Goal: Task Accomplishment & Management: Use online tool/utility

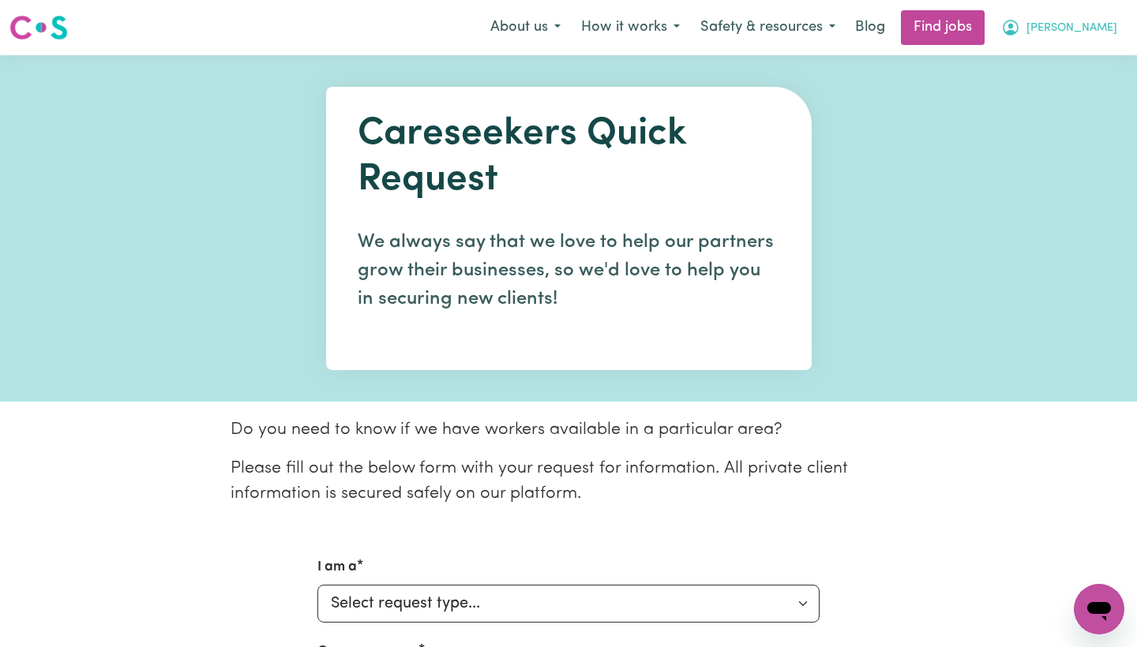
click at [1104, 32] on span "[PERSON_NAME]" at bounding box center [1071, 28] width 91 height 17
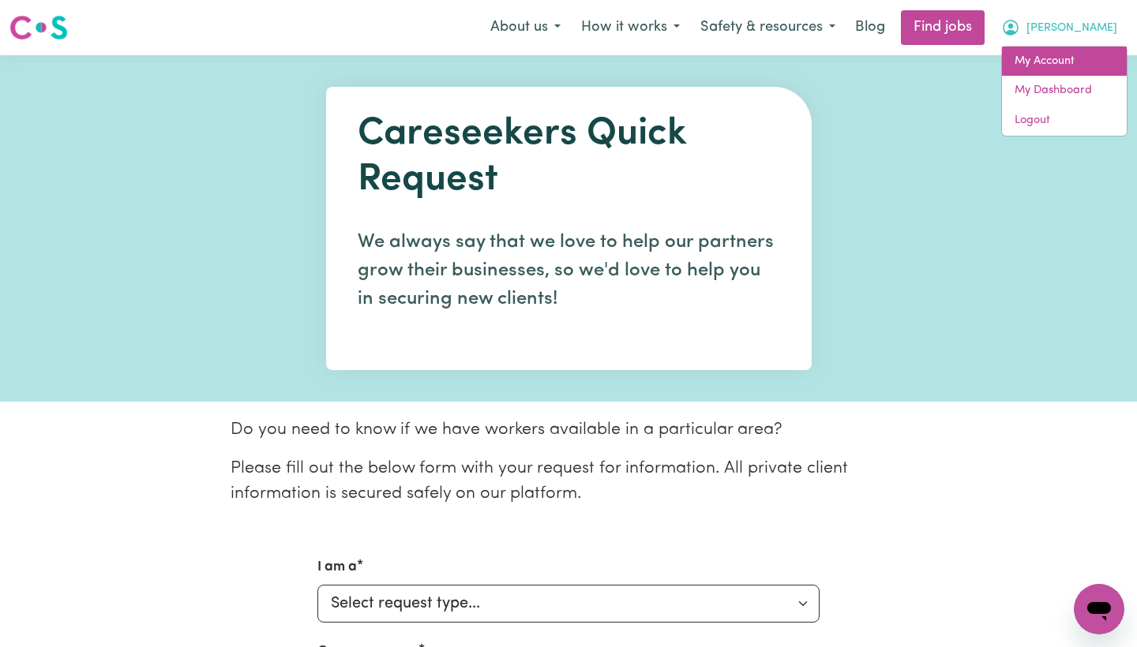
click at [1061, 56] on link "My Account" at bounding box center [1064, 62] width 125 height 30
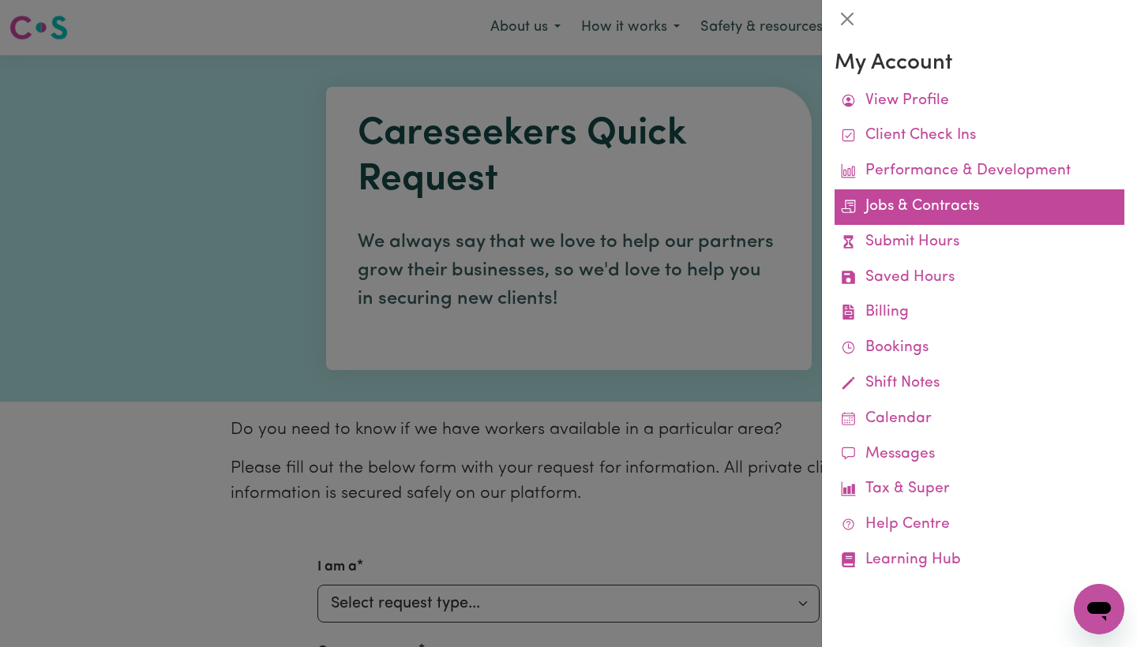
click at [924, 194] on link "Jobs & Contracts" at bounding box center [979, 207] width 290 height 36
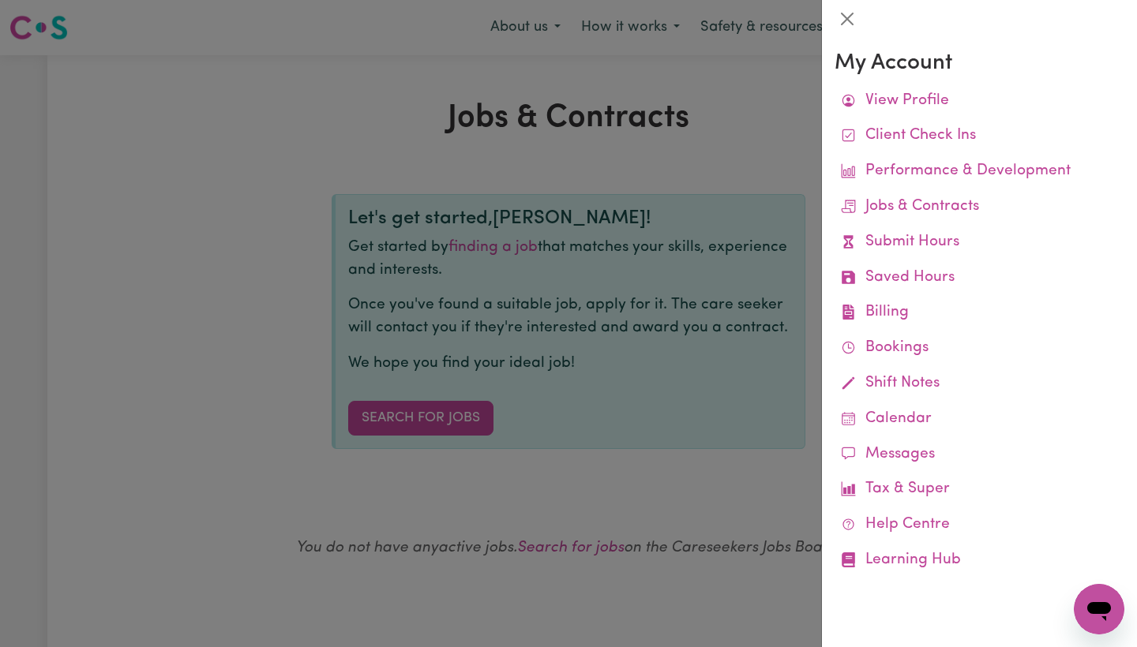
click at [280, 144] on div at bounding box center [568, 323] width 1137 height 647
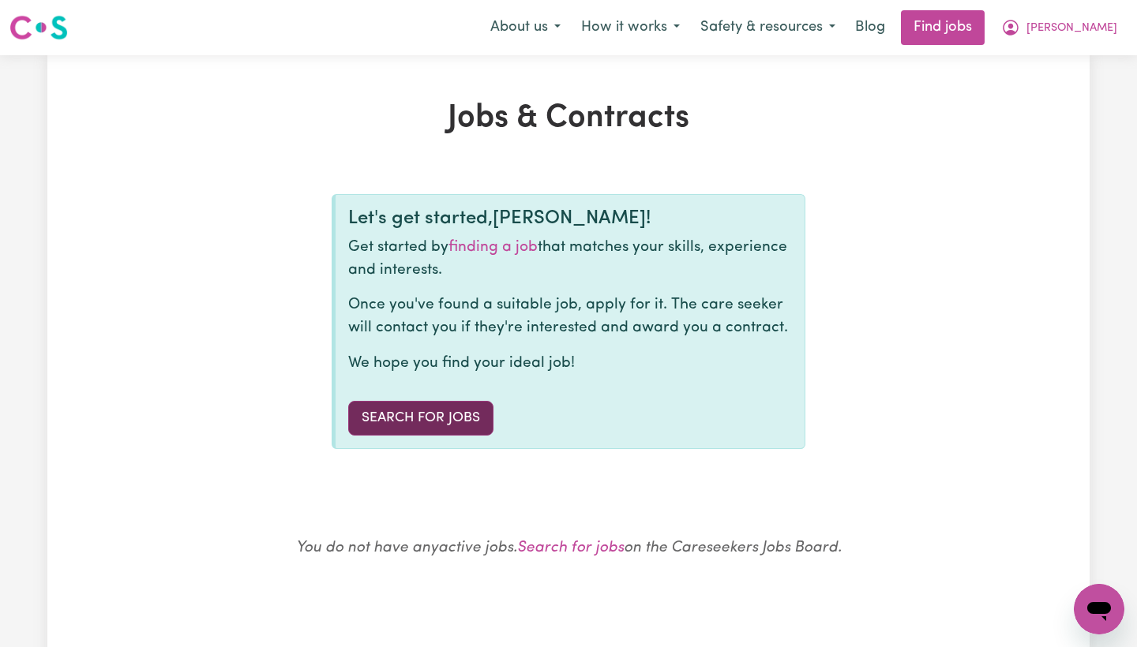
click at [395, 413] on link "Search for Jobs" at bounding box center [420, 418] width 145 height 35
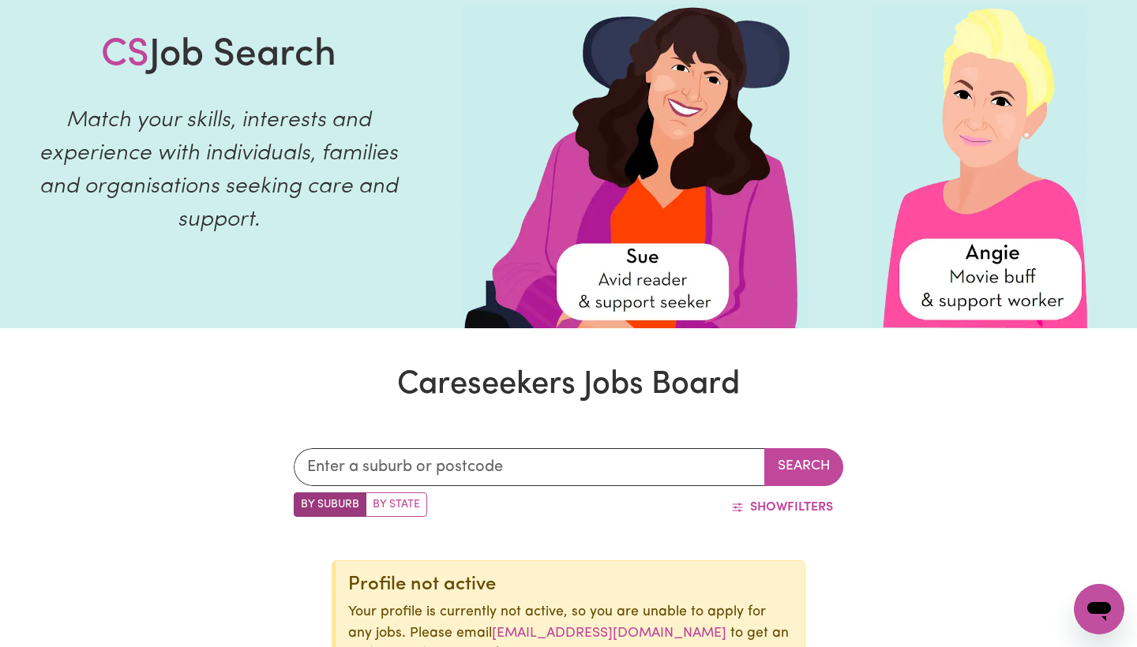
scroll to position [103, 0]
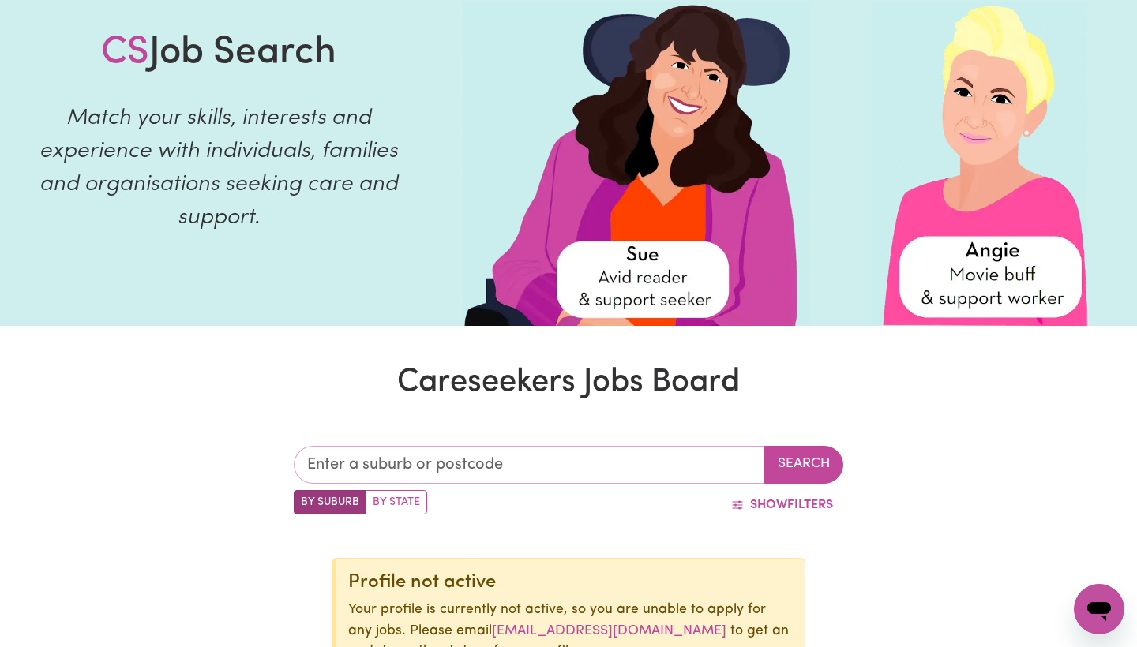
click at [403, 452] on input "text" at bounding box center [529, 465] width 471 height 38
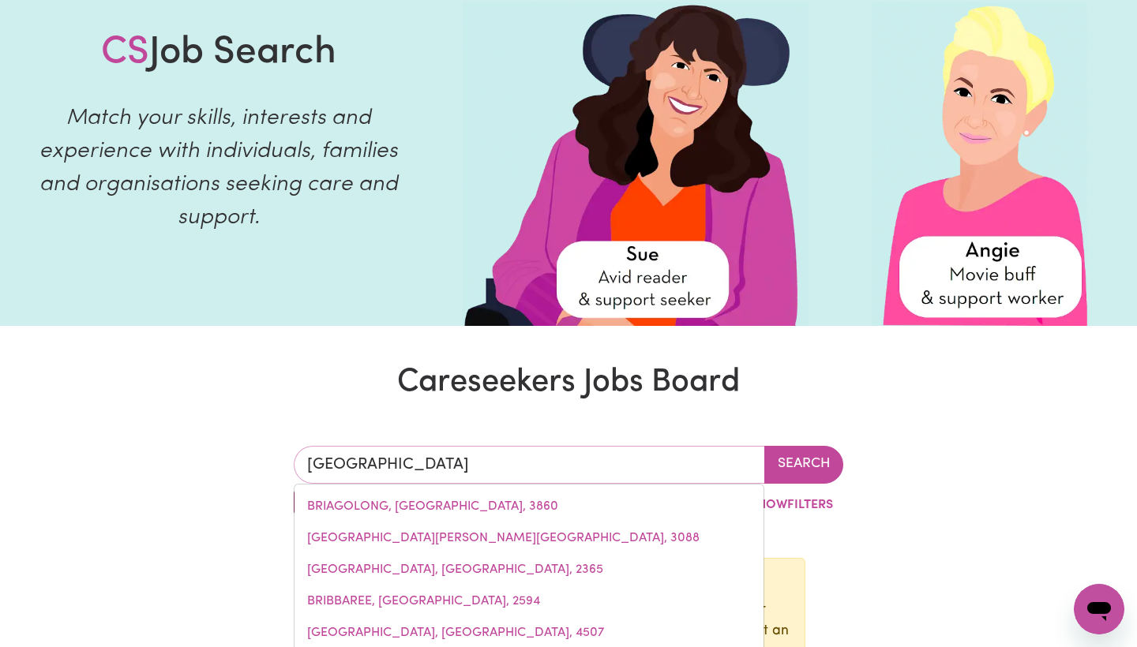
type input "[GEOGRAPHIC_DATA]"
type input "[GEOGRAPHIC_DATA], [GEOGRAPHIC_DATA], 4000"
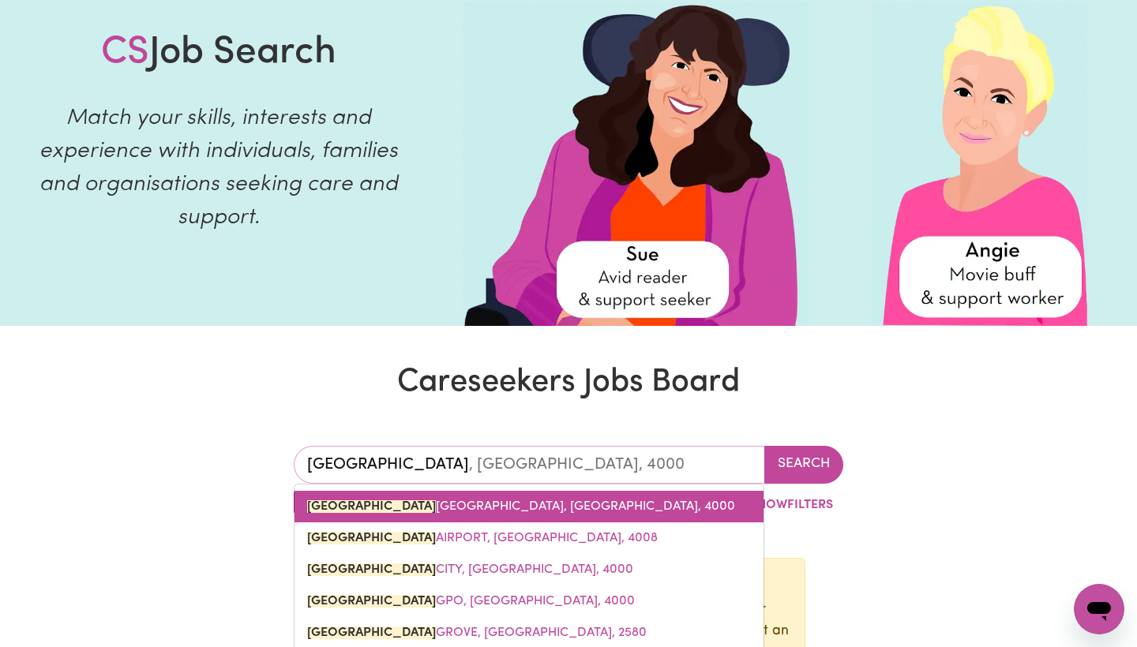
click at [447, 505] on span "[GEOGRAPHIC_DATA], [GEOGRAPHIC_DATA], 4000" at bounding box center [521, 506] width 428 height 13
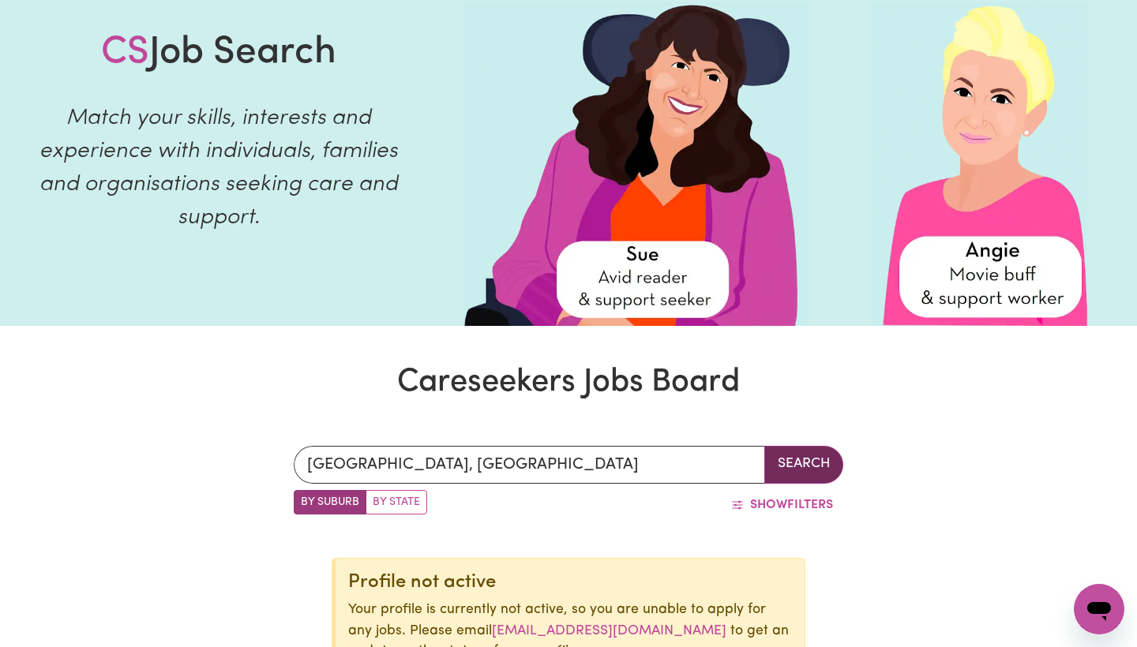
click at [789, 474] on button "Search" at bounding box center [803, 465] width 79 height 38
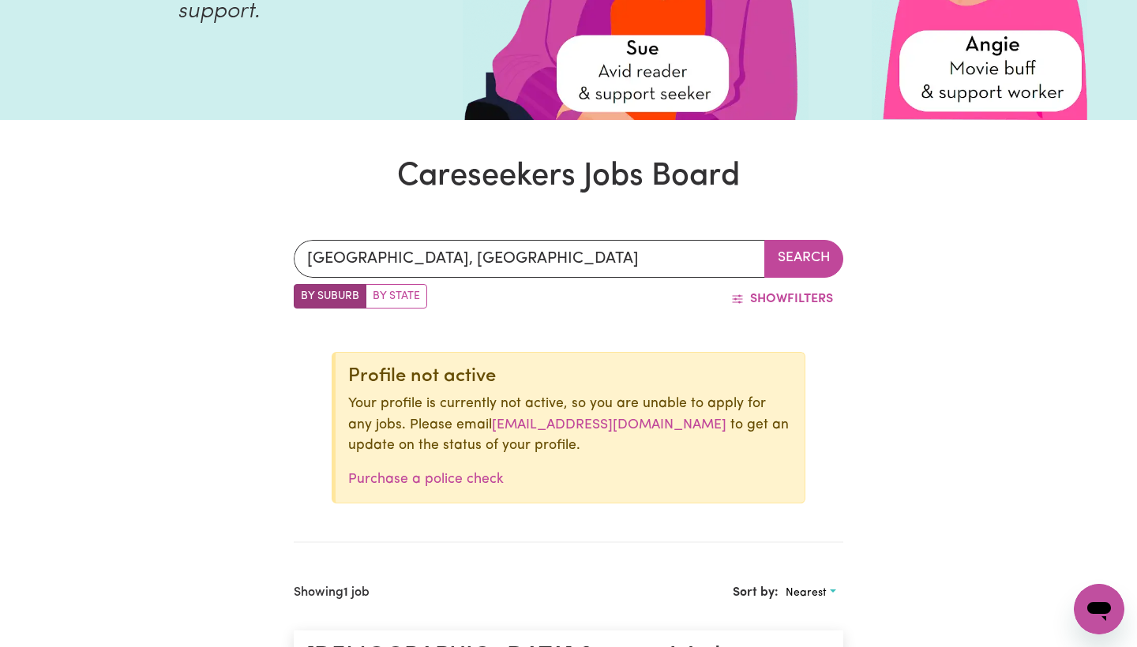
scroll to position [305, 0]
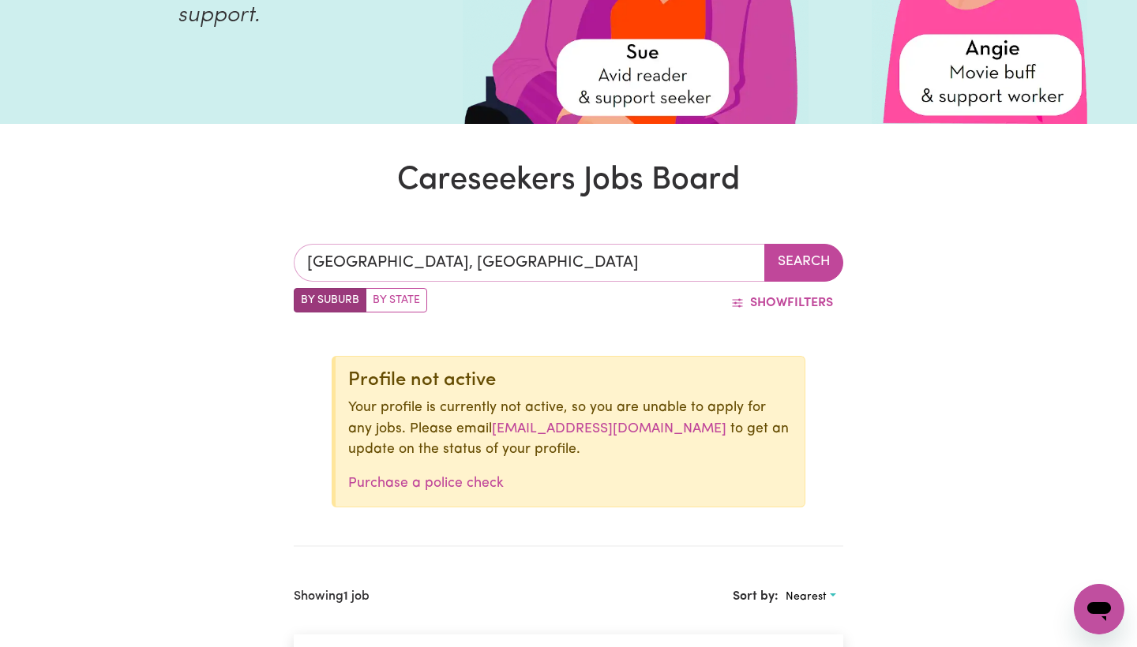
type input "[GEOGRAPHIC_DATA], [GEOGRAPHIC_DATA], 4000"
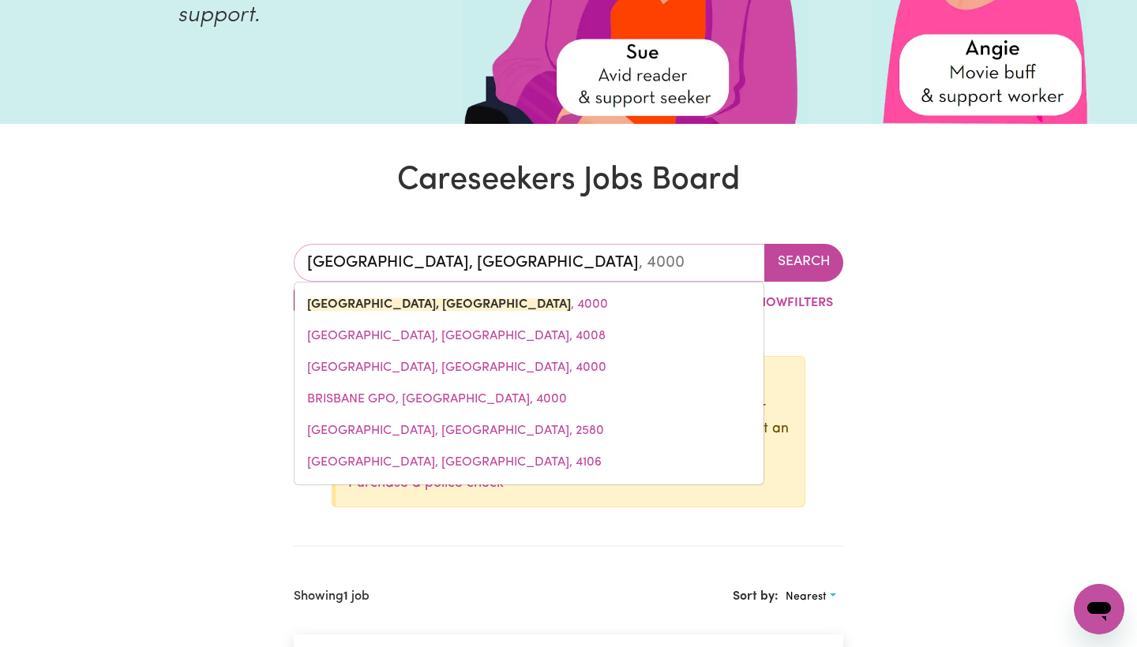
drag, startPoint x: 628, startPoint y: 264, endPoint x: 437, endPoint y: 264, distance: 190.2
click at [437, 264] on input "[GEOGRAPHIC_DATA], [GEOGRAPHIC_DATA]" at bounding box center [529, 263] width 471 height 38
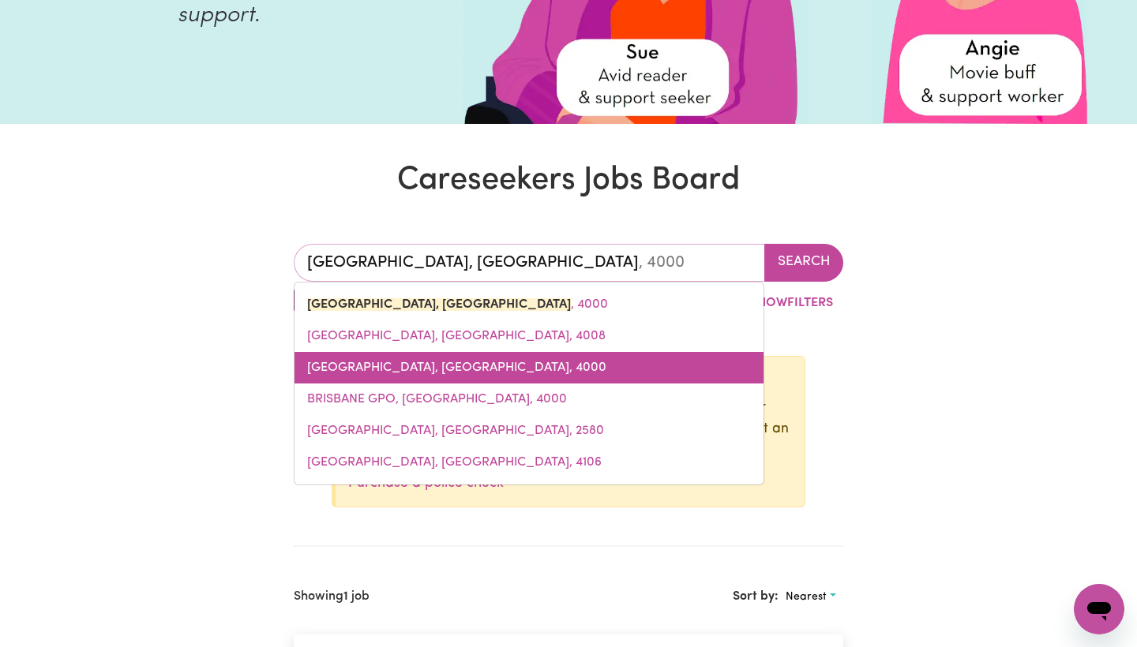
click at [416, 357] on link "[GEOGRAPHIC_DATA], [GEOGRAPHIC_DATA], 4000" at bounding box center [528, 368] width 469 height 32
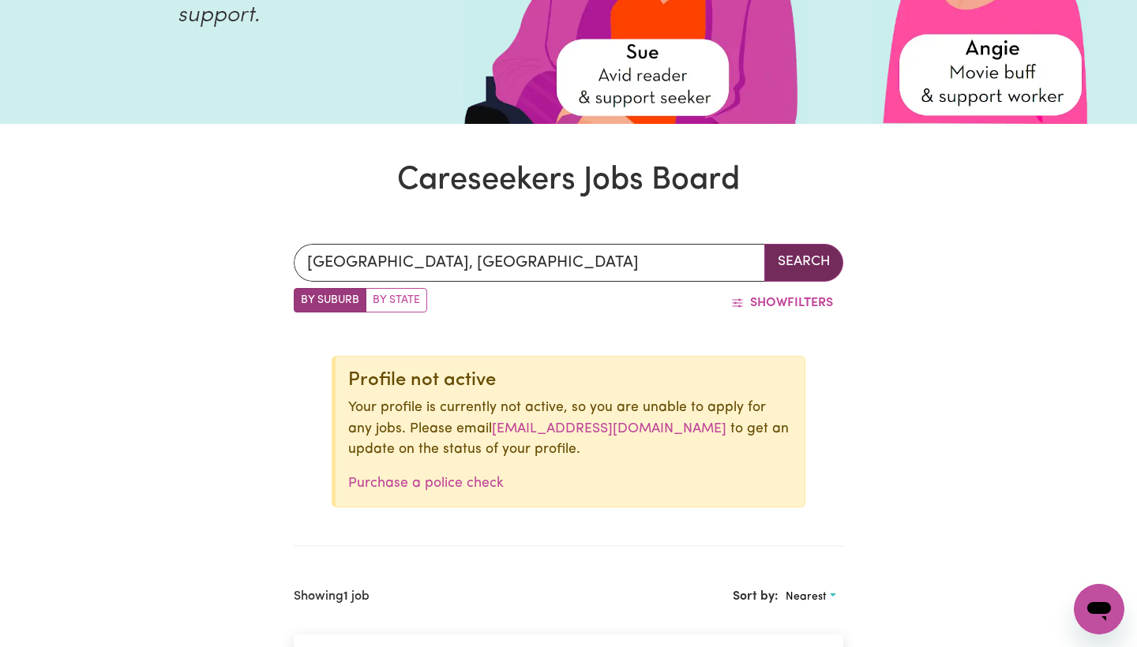
click at [798, 252] on button "Search" at bounding box center [803, 263] width 79 height 38
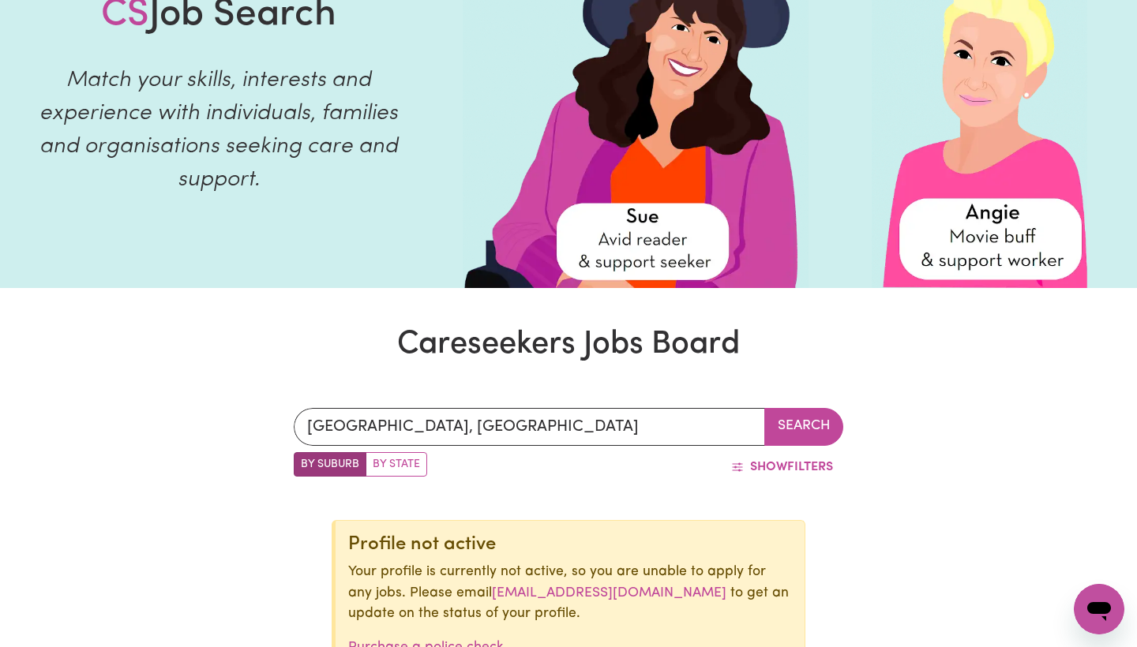
scroll to position [35, 0]
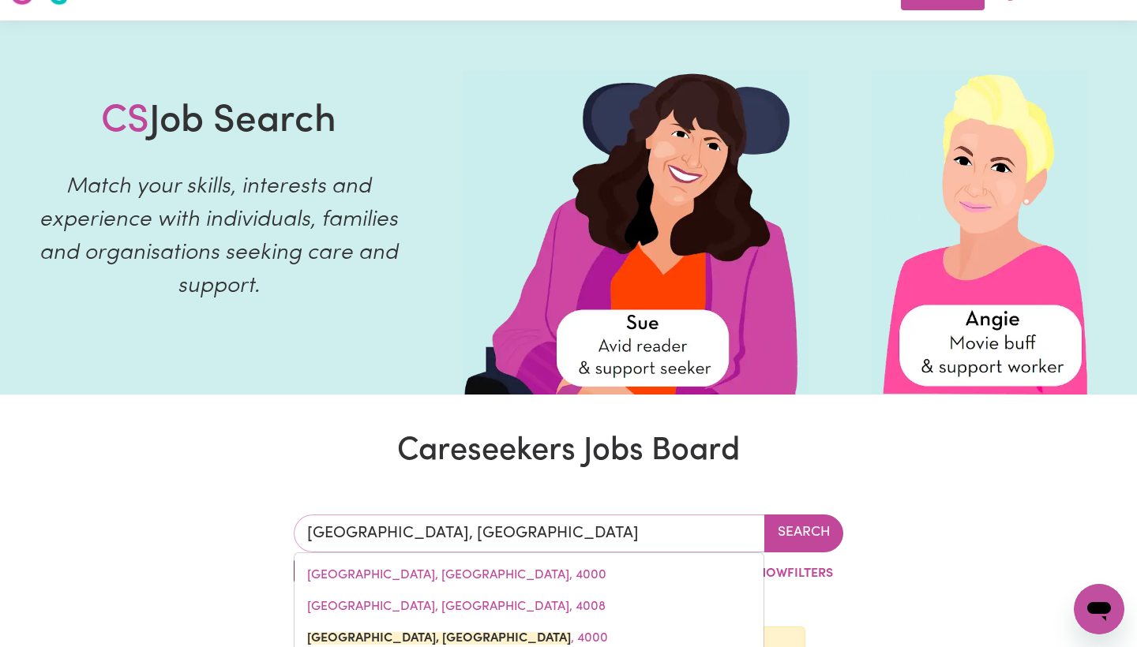
drag, startPoint x: 557, startPoint y: 542, endPoint x: 281, endPoint y: 532, distance: 276.4
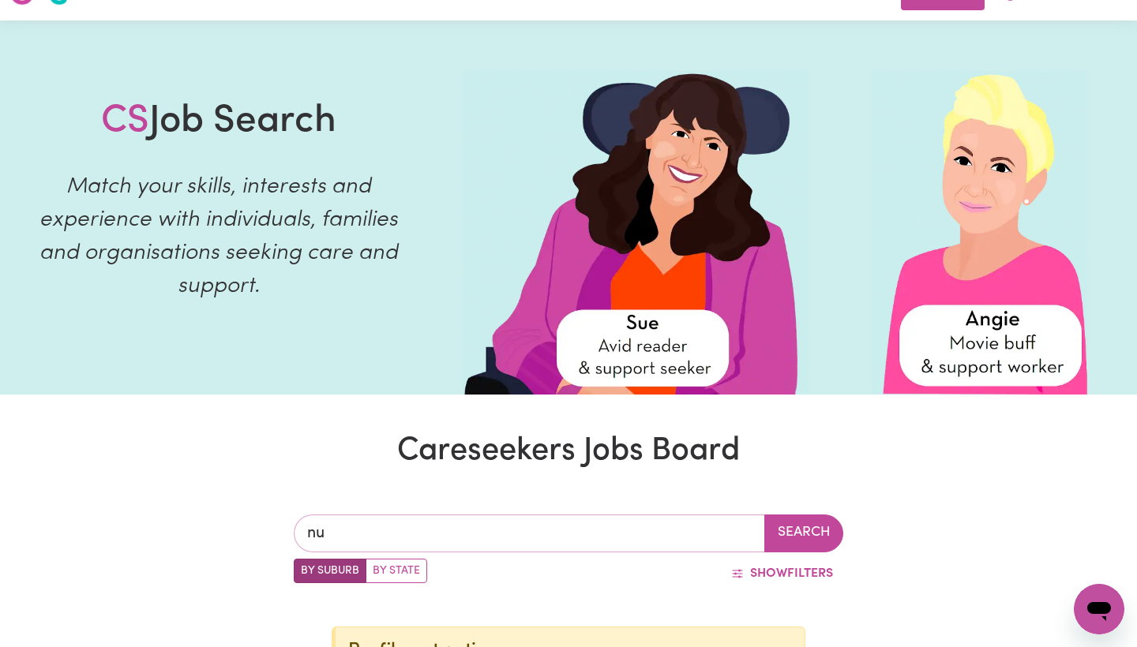
type input "nun"
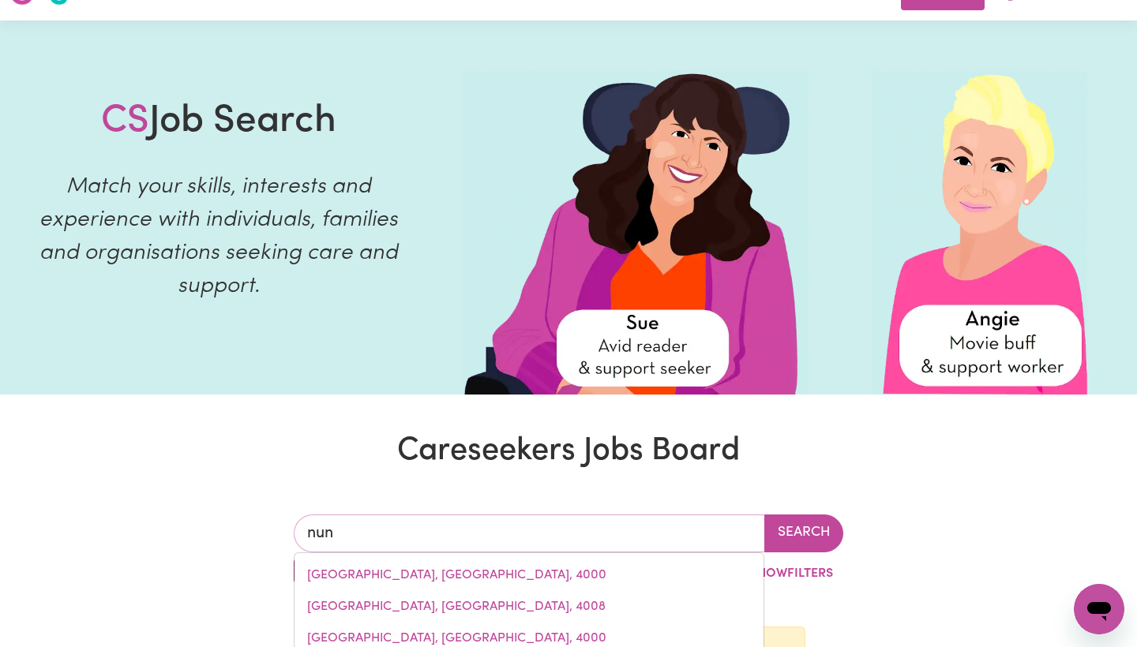
type input "nunAMARA, [GEOGRAPHIC_DATA], 7259"
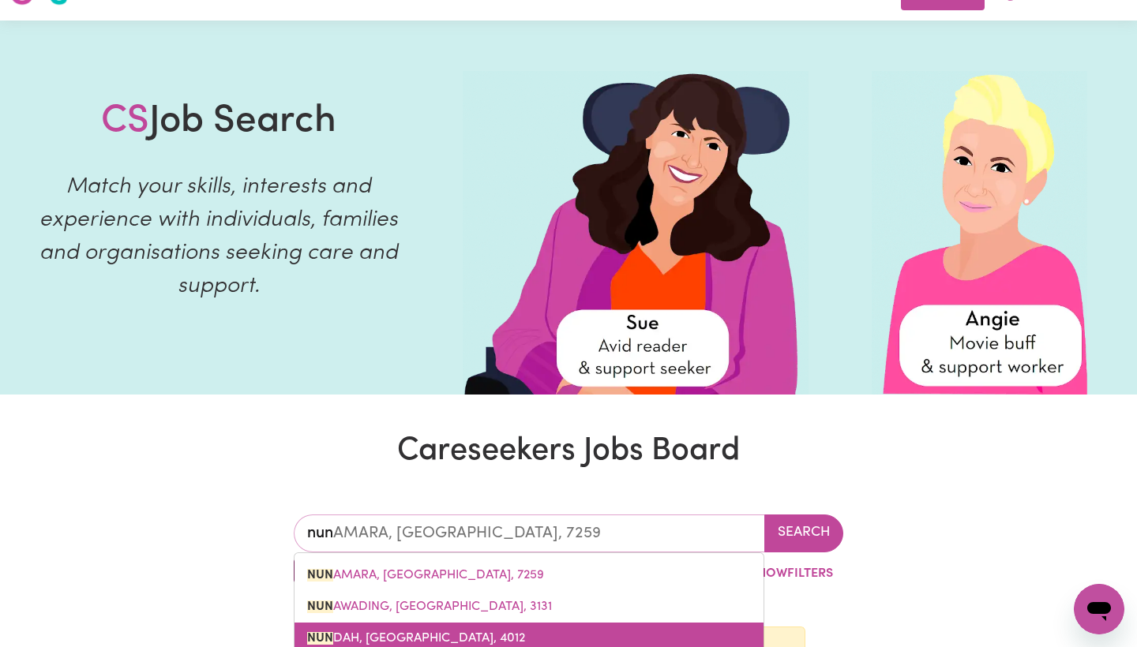
click at [376, 627] on link "NUN DAH, [GEOGRAPHIC_DATA], 4012" at bounding box center [528, 639] width 469 height 32
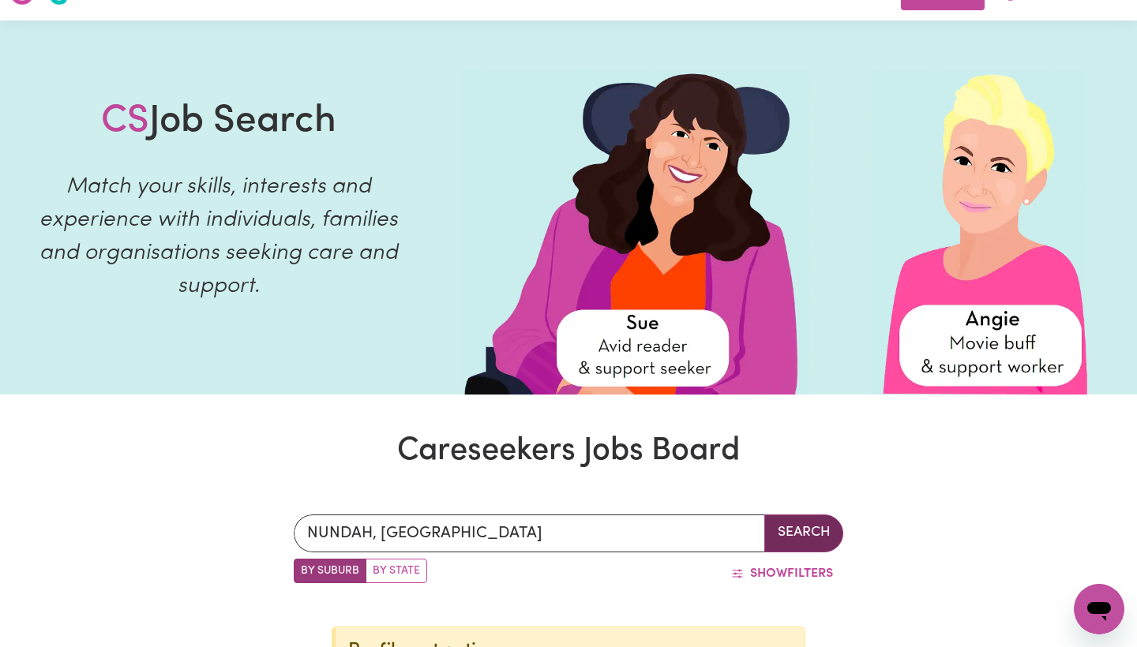
click at [797, 528] on button "Search" at bounding box center [803, 534] width 79 height 38
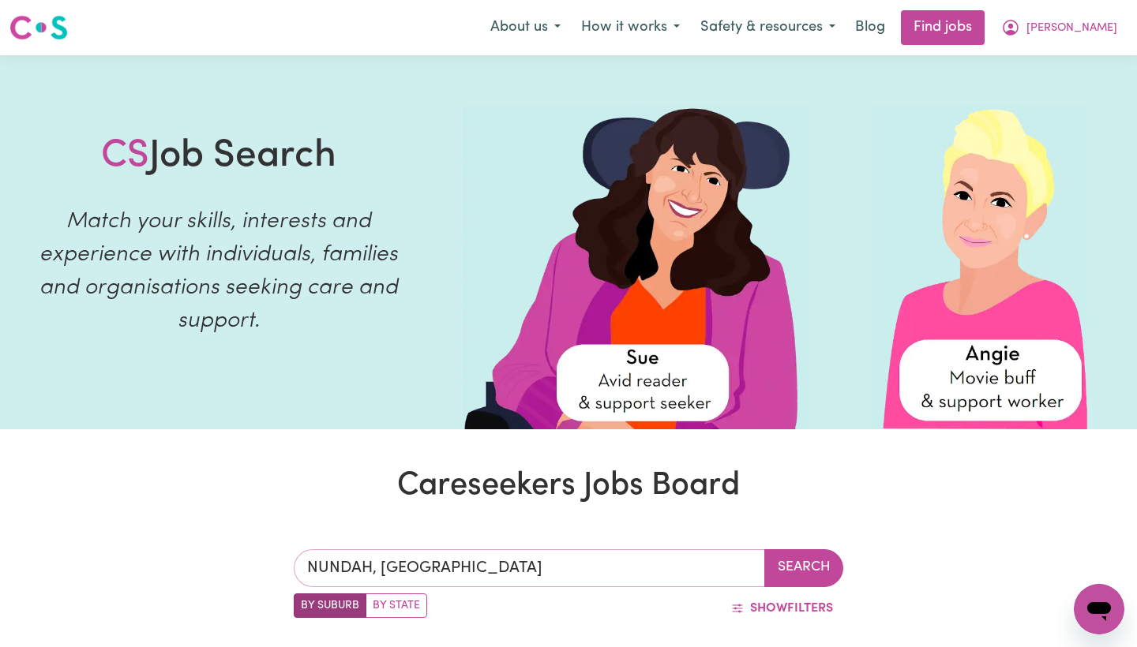
click at [486, 569] on input "NUNDAH, [GEOGRAPHIC_DATA]" at bounding box center [529, 568] width 471 height 38
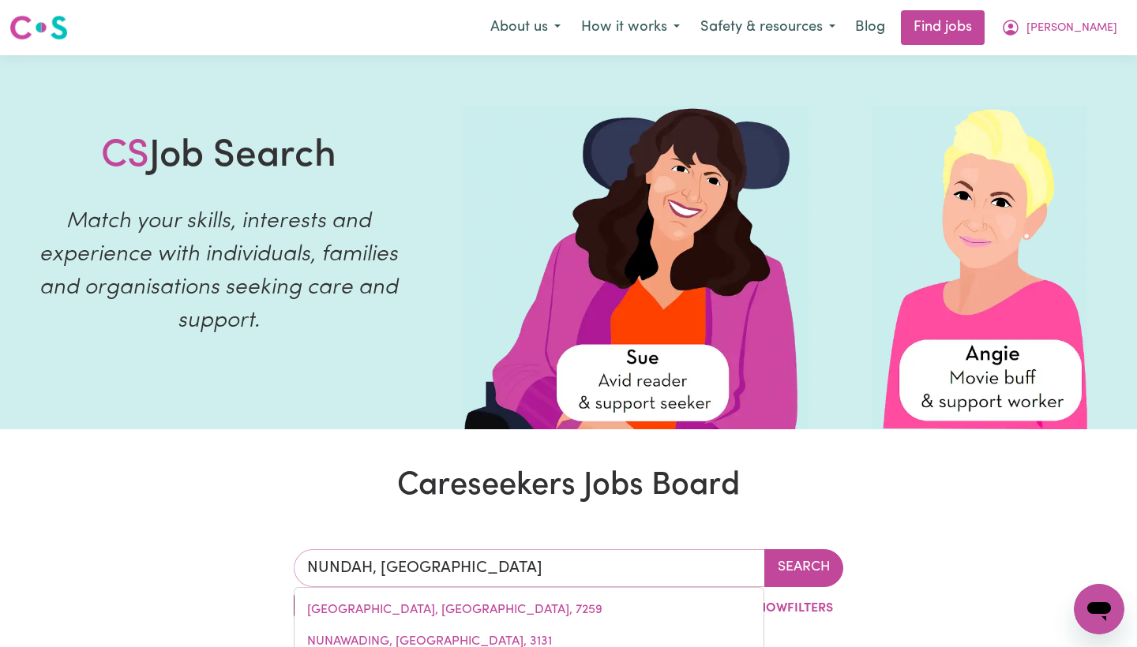
drag, startPoint x: 486, startPoint y: 569, endPoint x: 208, endPoint y: 569, distance: 278.7
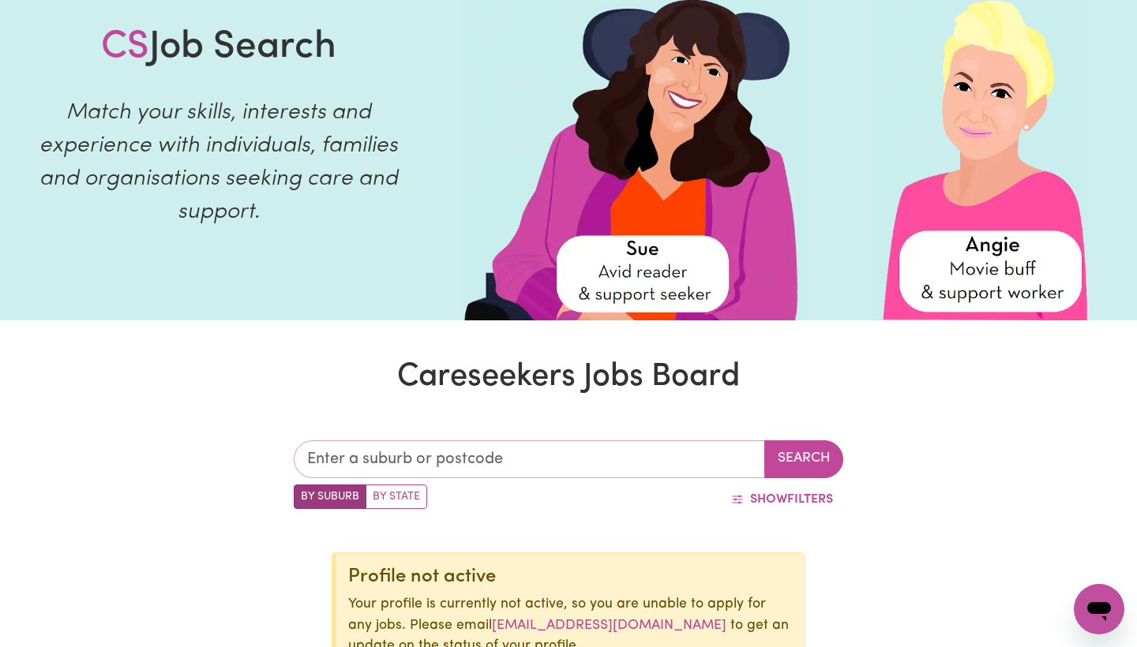
scroll to position [178, 0]
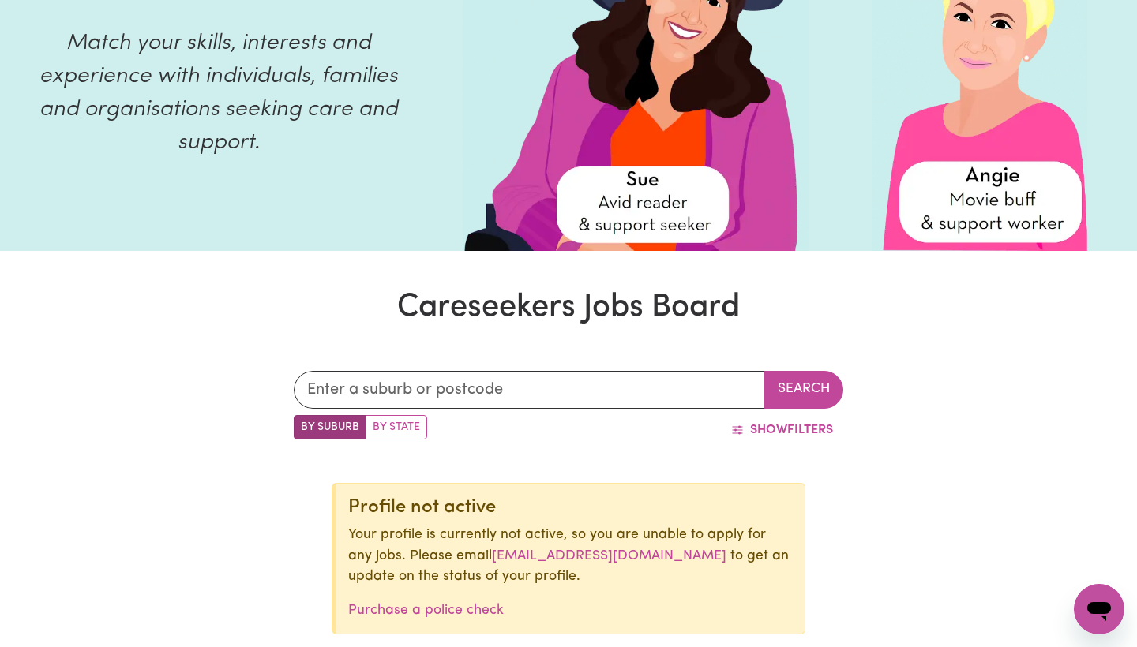
click at [181, 433] on div "Search By Suburb By State Show Filters Profile not active Your profile is curre…" at bounding box center [568, 557] width 1137 height 448
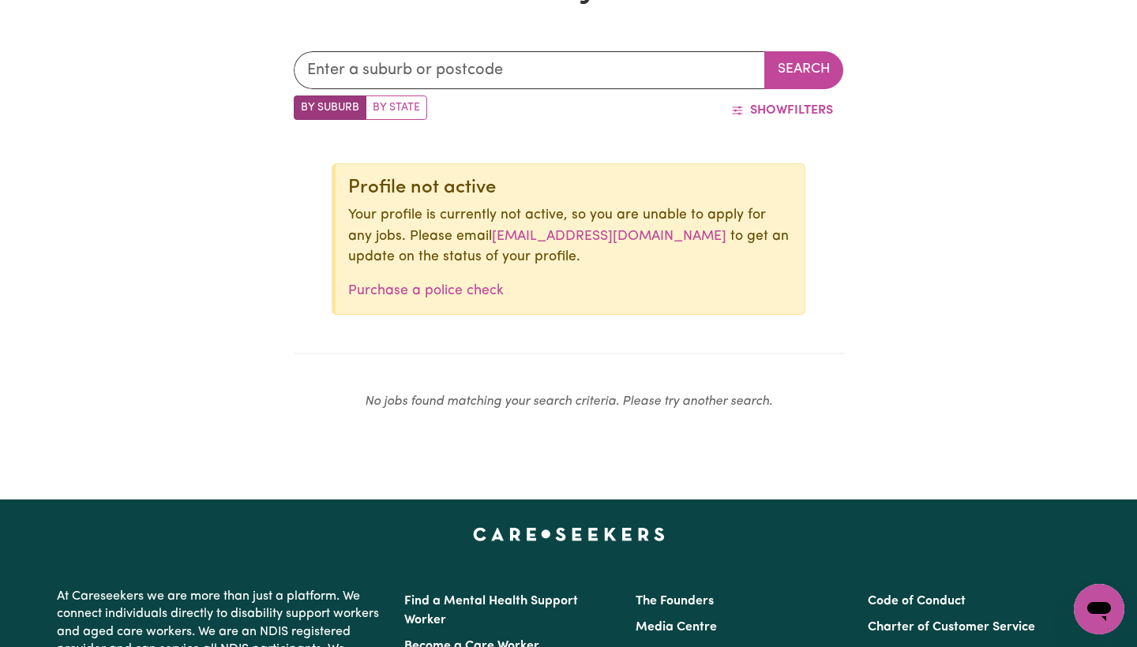
scroll to position [305, 0]
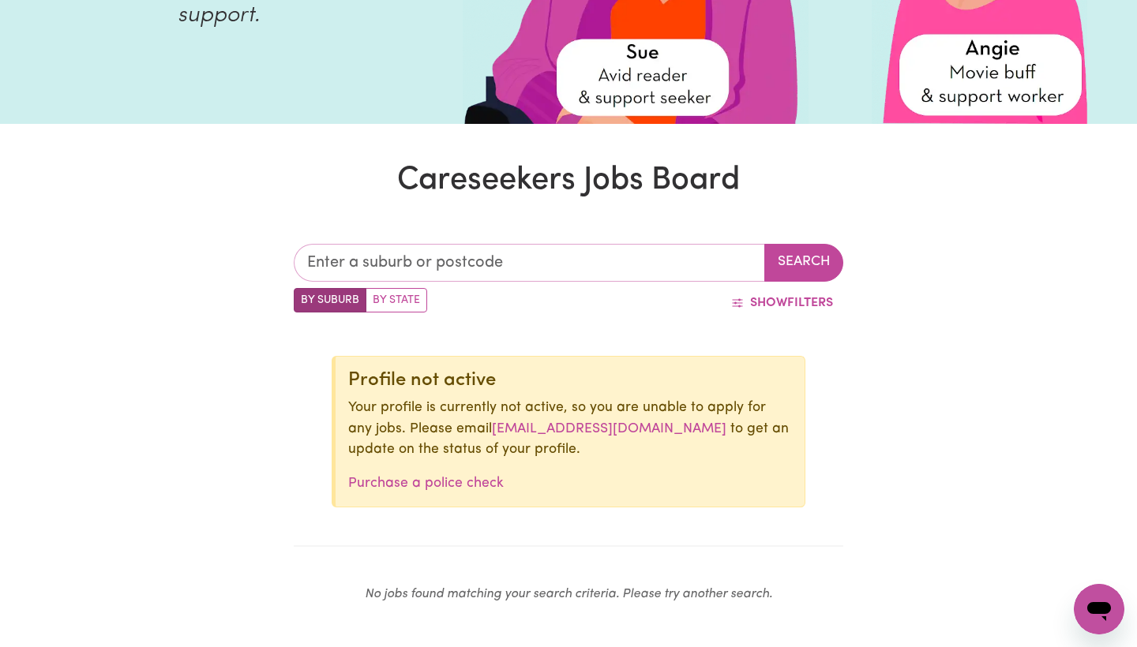
click at [440, 258] on input "text" at bounding box center [529, 263] width 471 height 38
type input "a"
type input "padd"
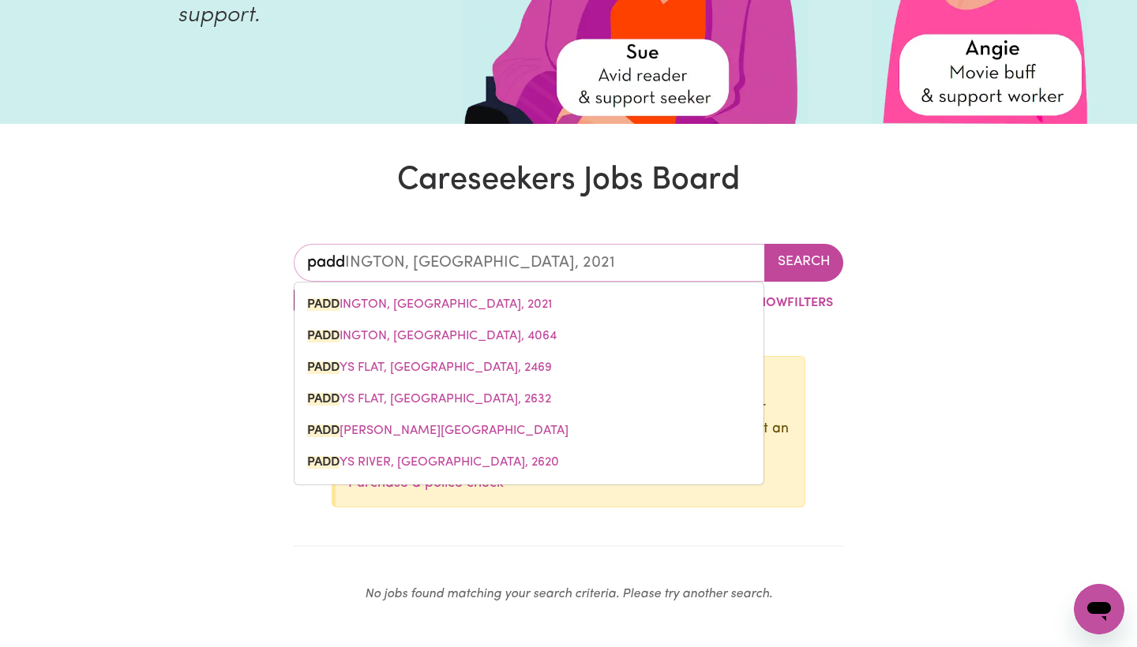
type input "paddINGTON, [GEOGRAPHIC_DATA], 2021"
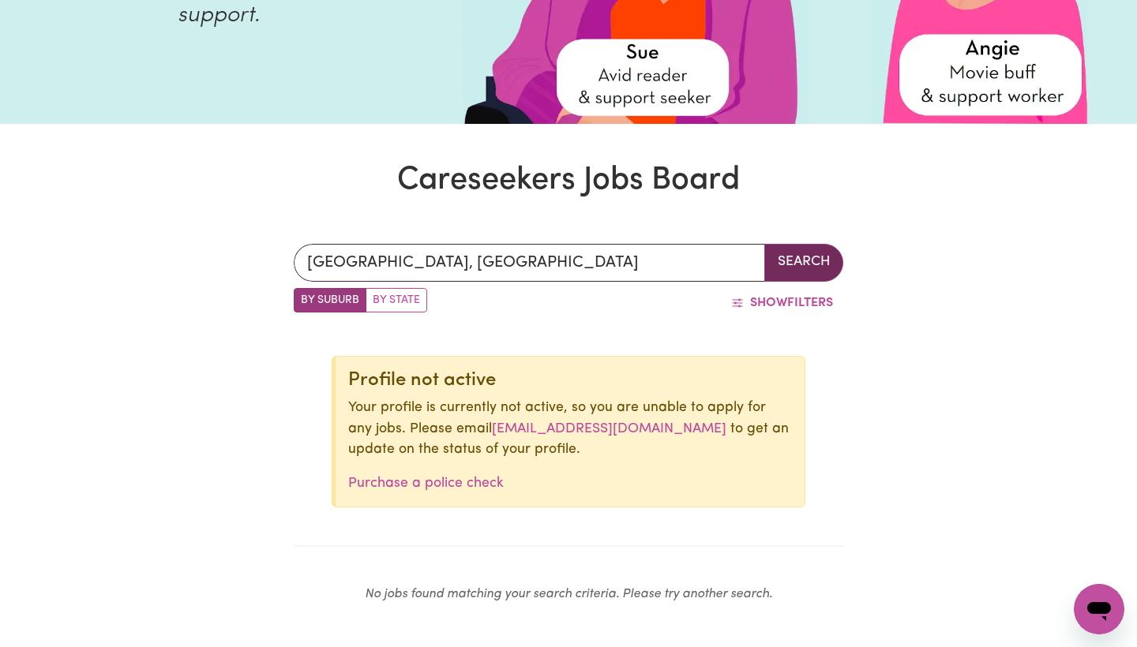
click at [814, 271] on button "Search" at bounding box center [803, 263] width 79 height 38
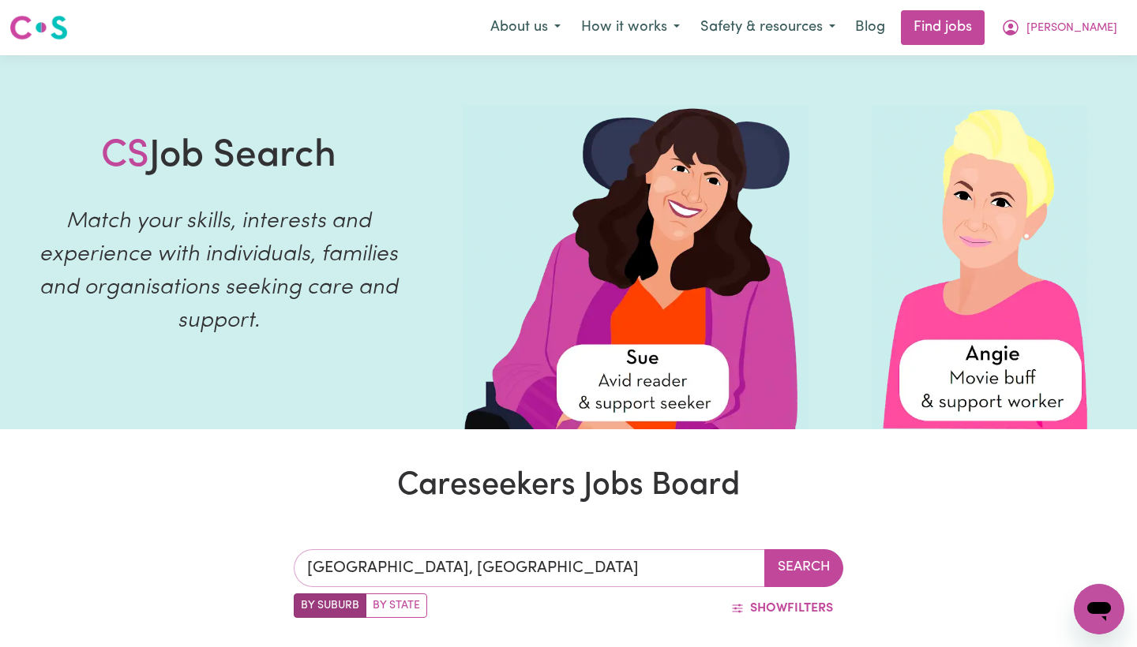
click at [552, 569] on input "[GEOGRAPHIC_DATA], [GEOGRAPHIC_DATA]" at bounding box center [529, 568] width 471 height 38
